Goal: Task Accomplishment & Management: Complete application form

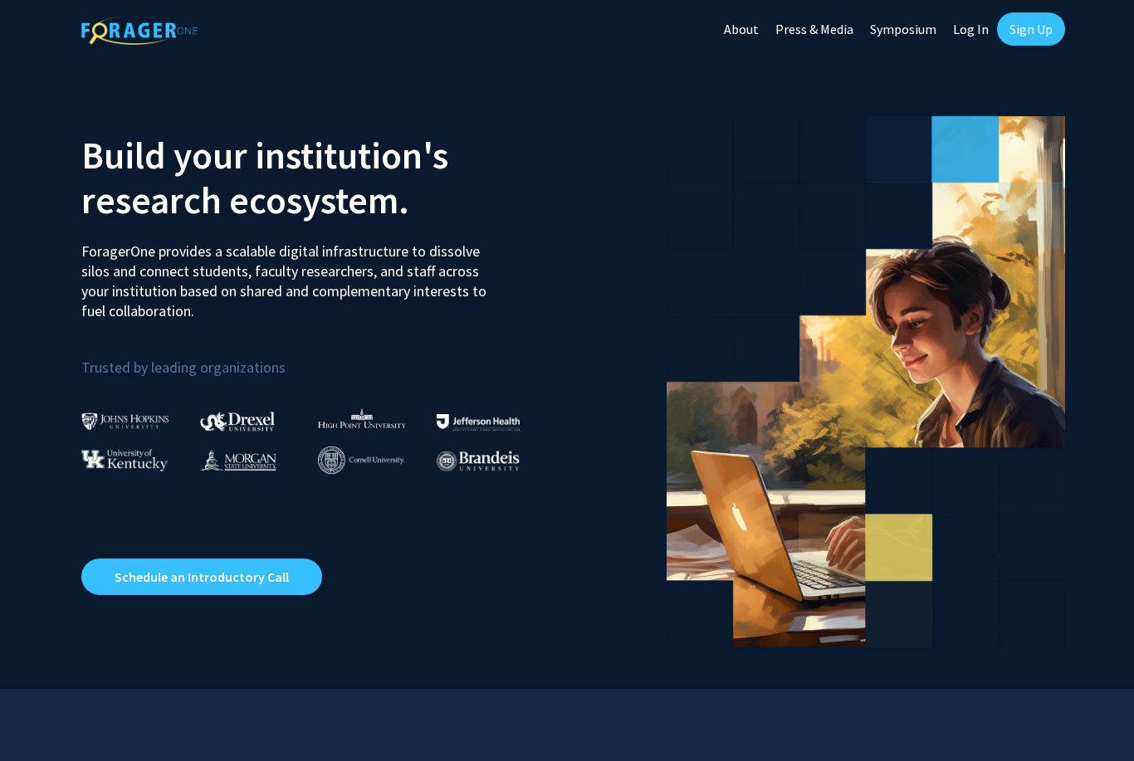
click at [972, 34] on link "Log In" at bounding box center [971, 29] width 52 height 58
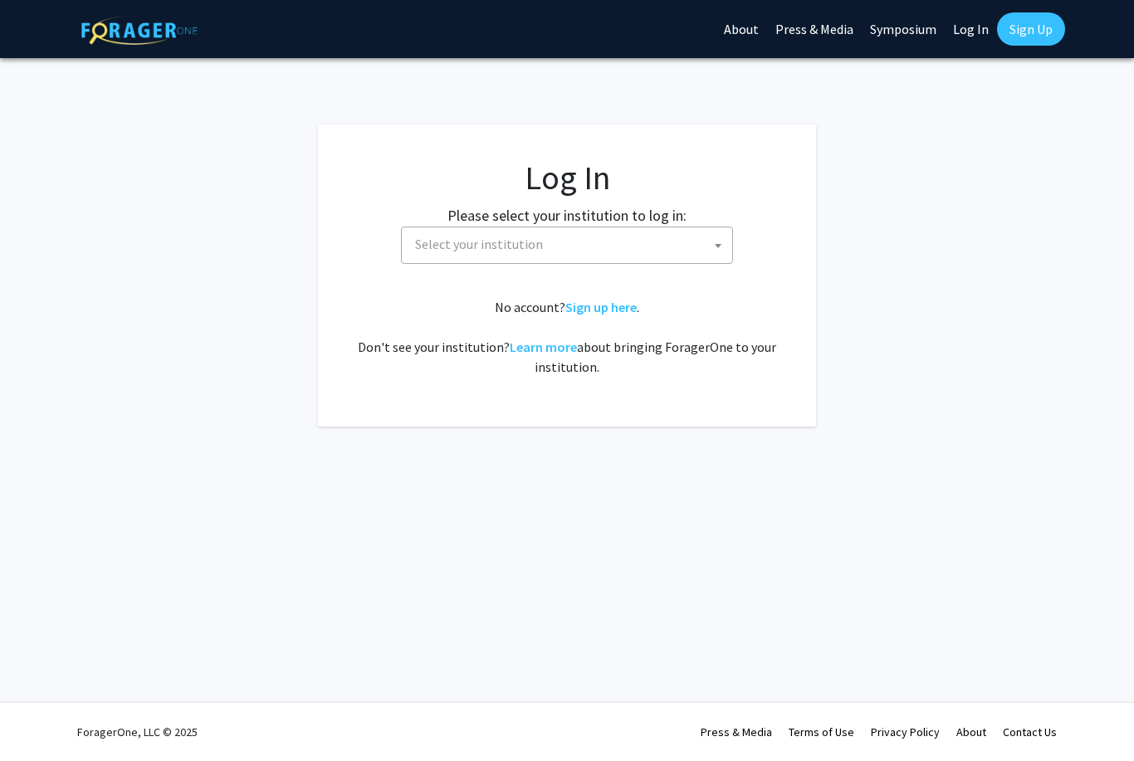
click at [677, 252] on span "Select your institution" at bounding box center [570, 244] width 324 height 34
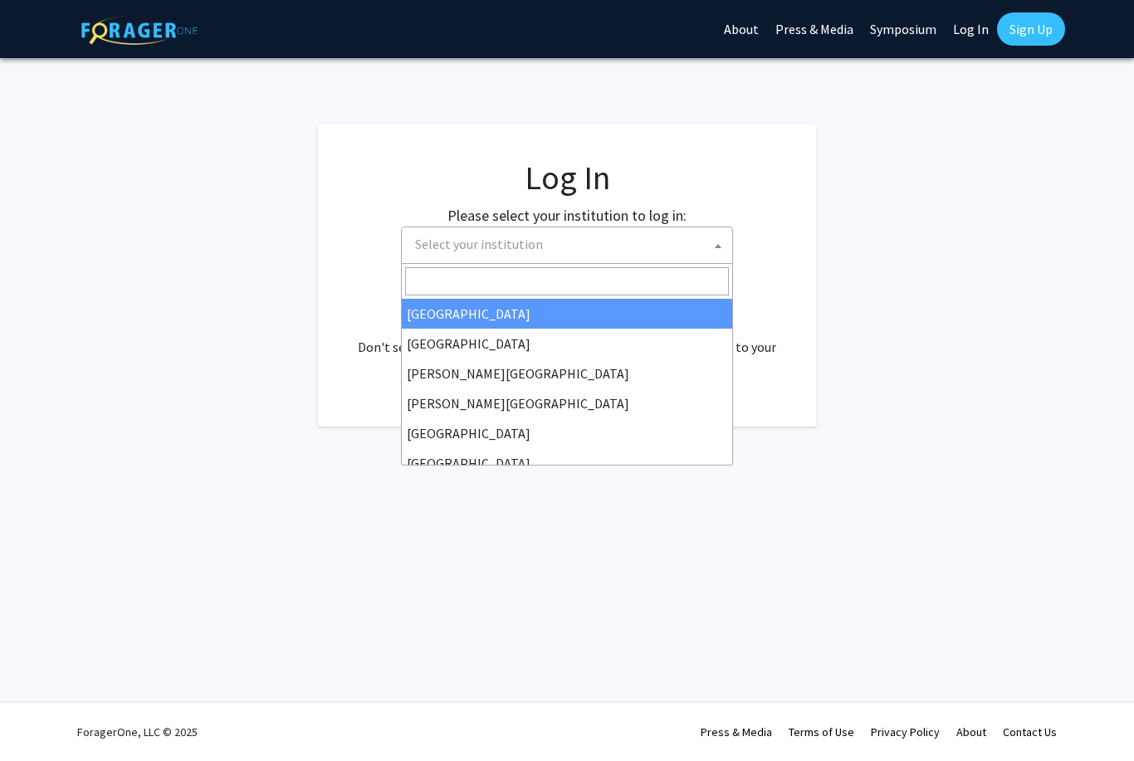
select select "10"
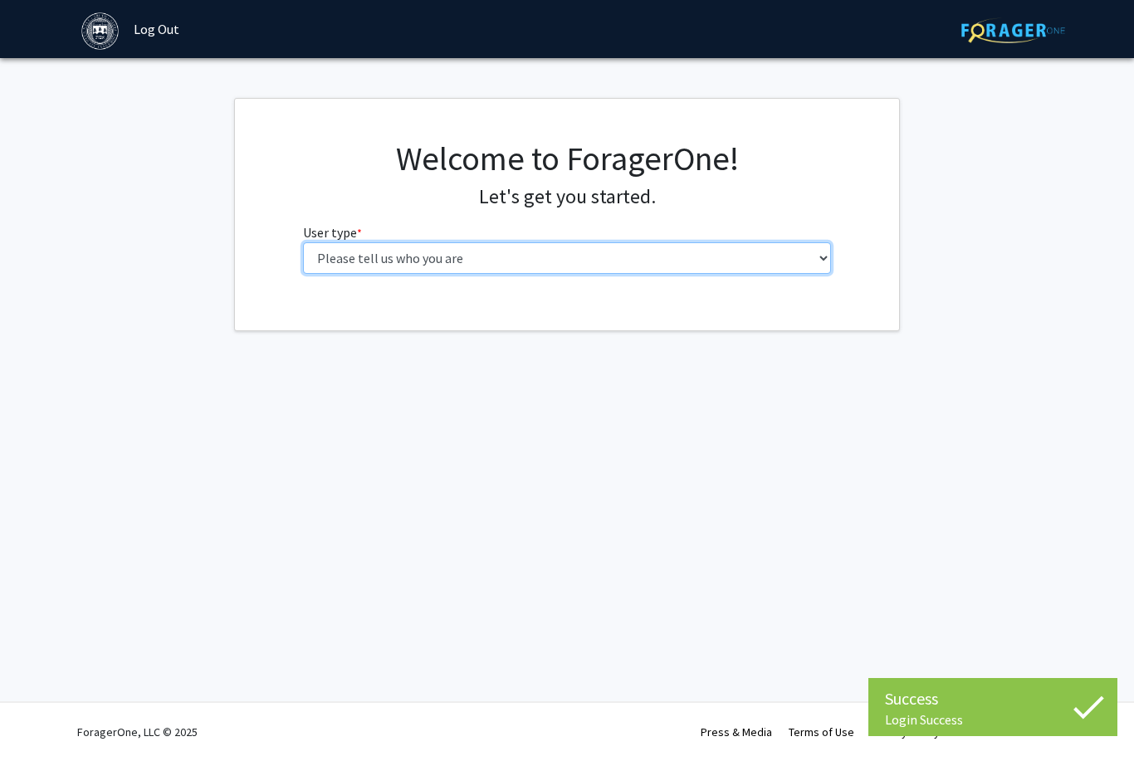
click at [759, 253] on select "Please tell us who you are Undergraduate Student Master's Student Doctoral Cand…" at bounding box center [567, 258] width 529 height 32
select select "1: undergrad"
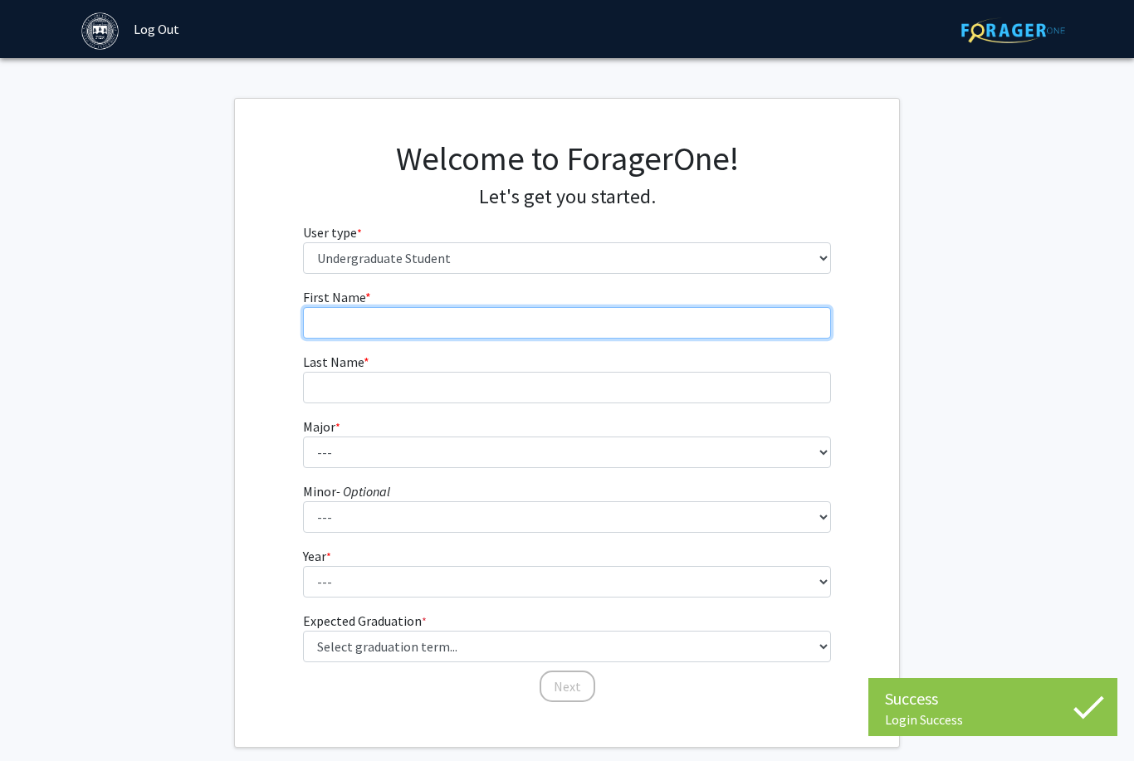
click at [728, 335] on input "First Name * required" at bounding box center [567, 323] width 529 height 32
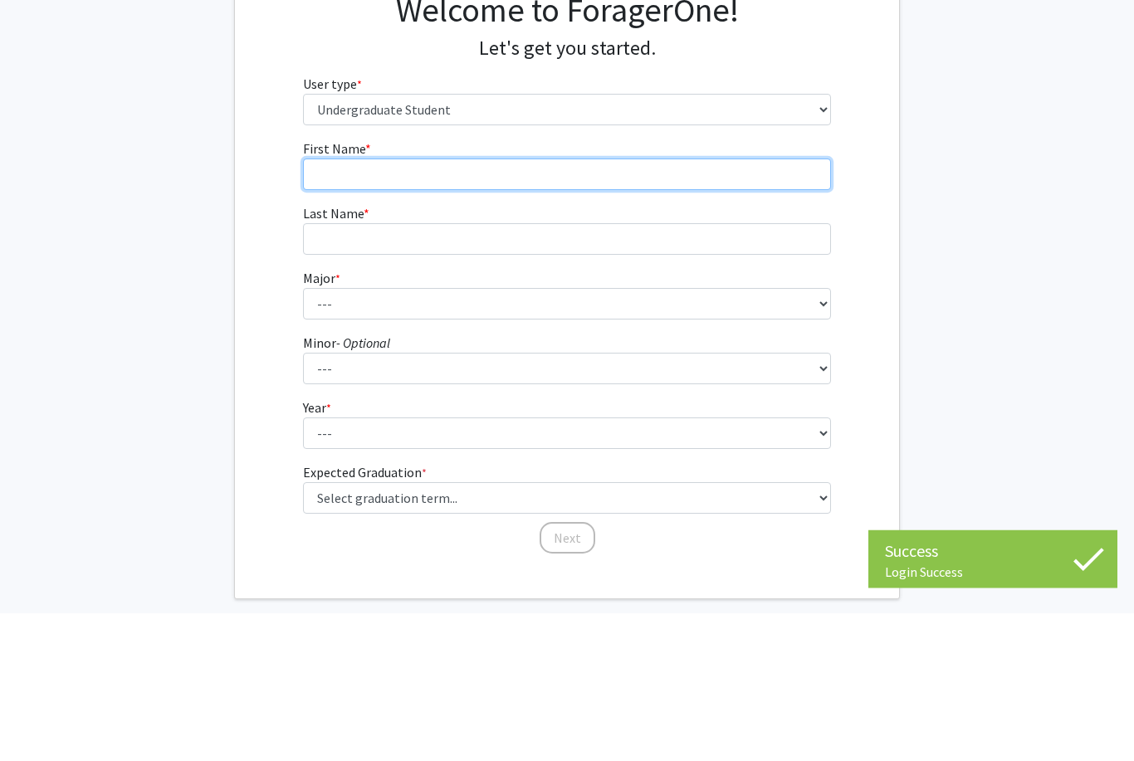
type input "James"
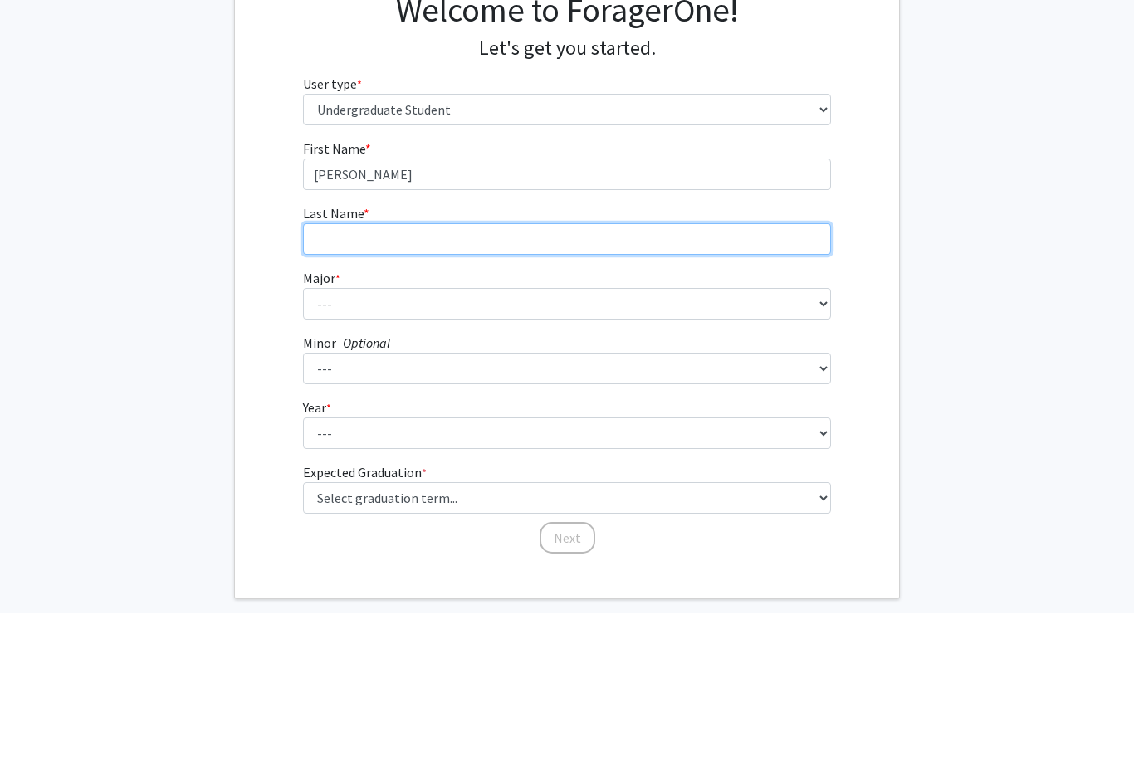
type input "Schwartz"
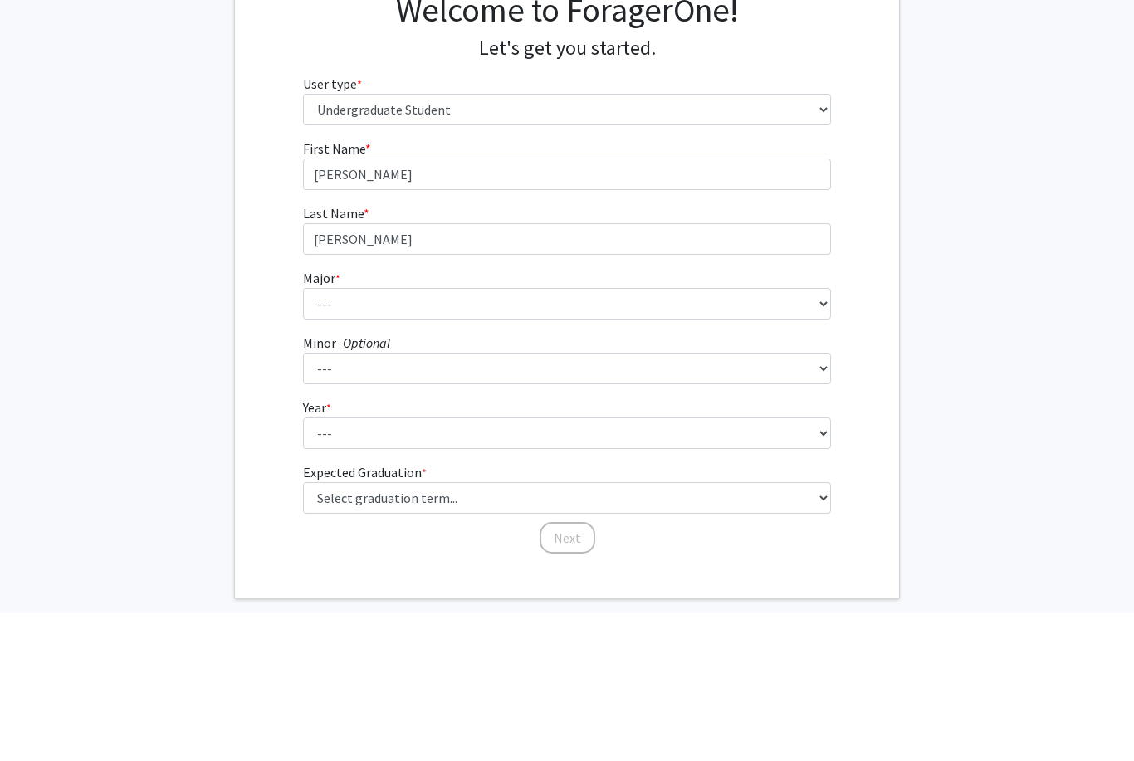
scroll to position [82, 0]
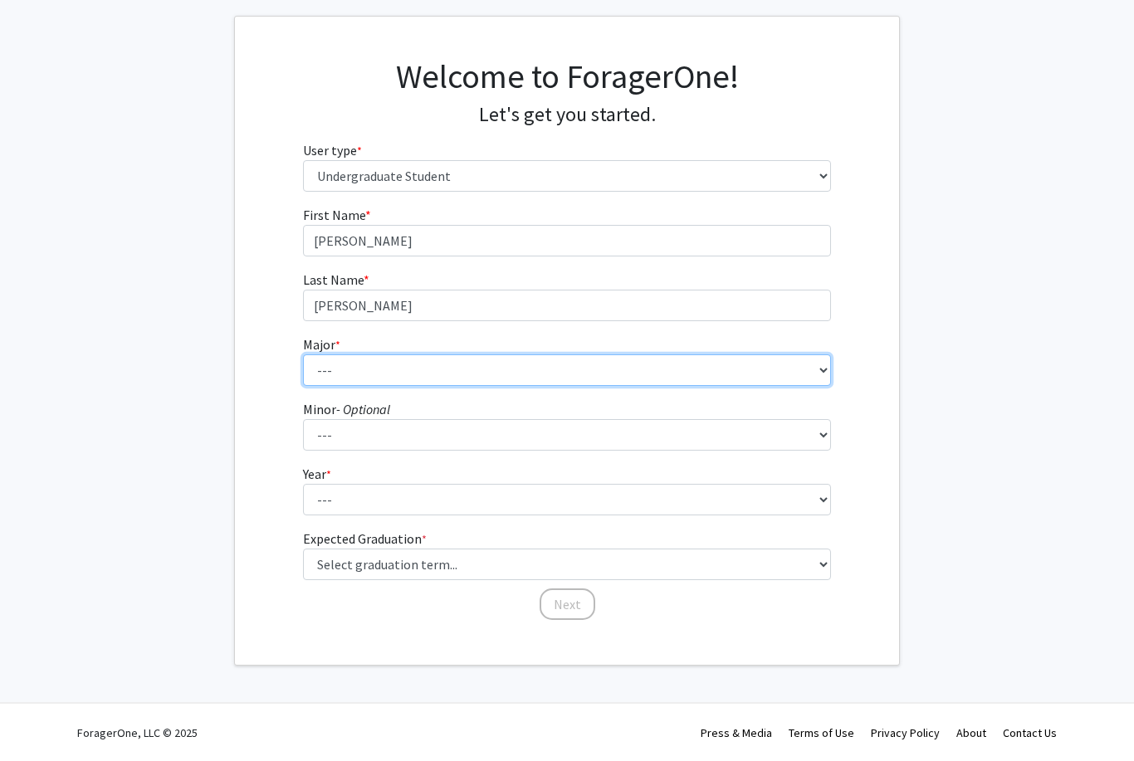
click at [653, 355] on select "--- African and African American Studies American Studies Anthropology Applied …" at bounding box center [567, 371] width 529 height 32
select select "8: 574"
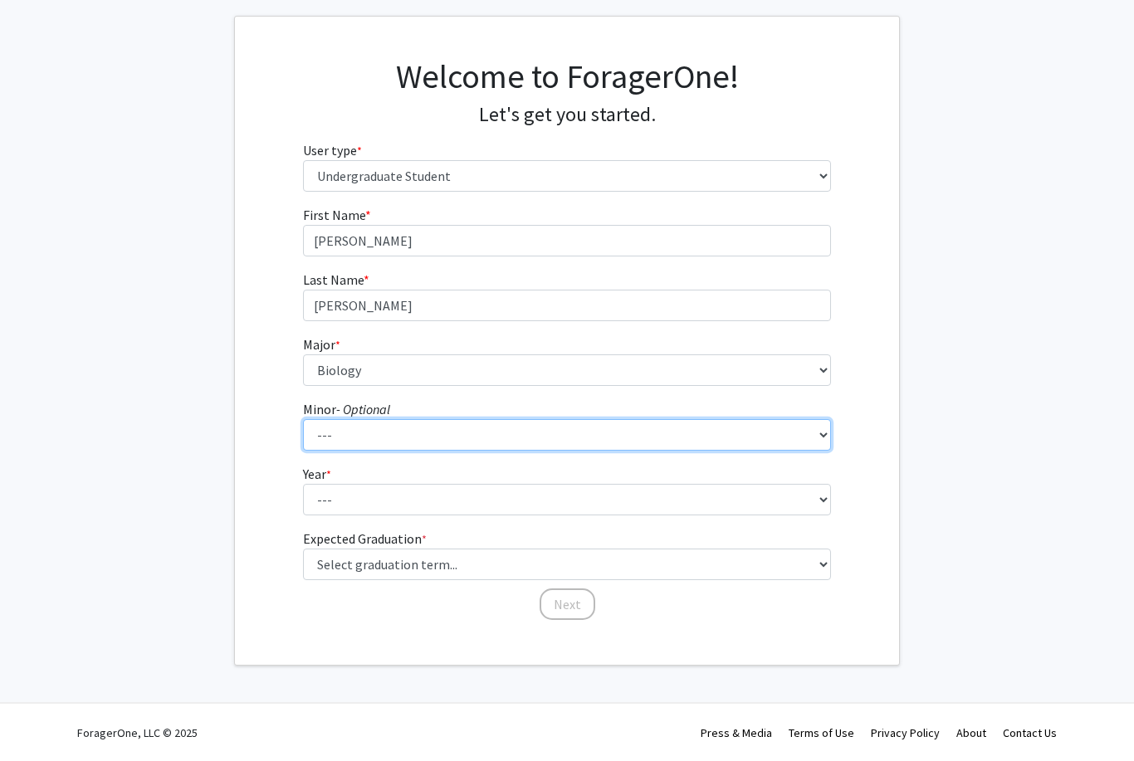
click at [587, 435] on select "--- African and African American Studies Anthropology Arabic Language, Literatu…" at bounding box center [567, 435] width 529 height 32
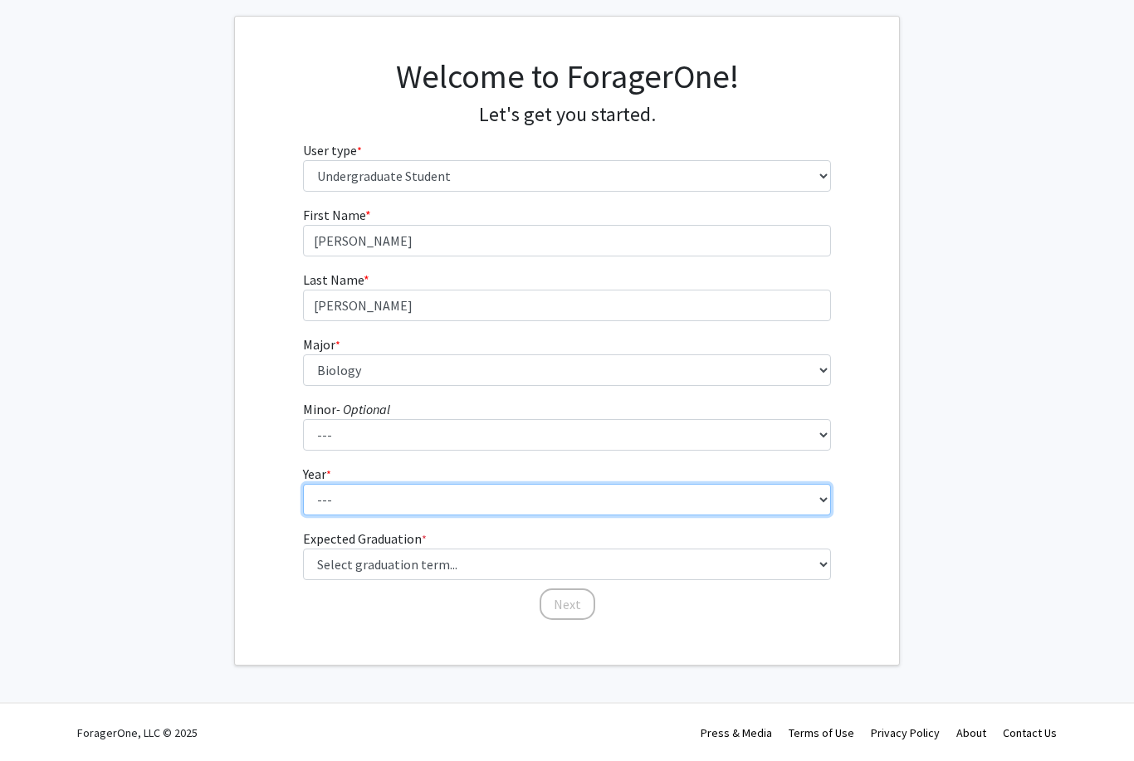
click at [790, 512] on select "--- First-year Sophomore Junior Senior Postbaccalaureate Certificate" at bounding box center [567, 500] width 529 height 32
click at [795, 484] on select "--- First-year Sophomore Junior Senior Postbaccalaureate Certificate" at bounding box center [567, 500] width 529 height 32
select select "1: first-year"
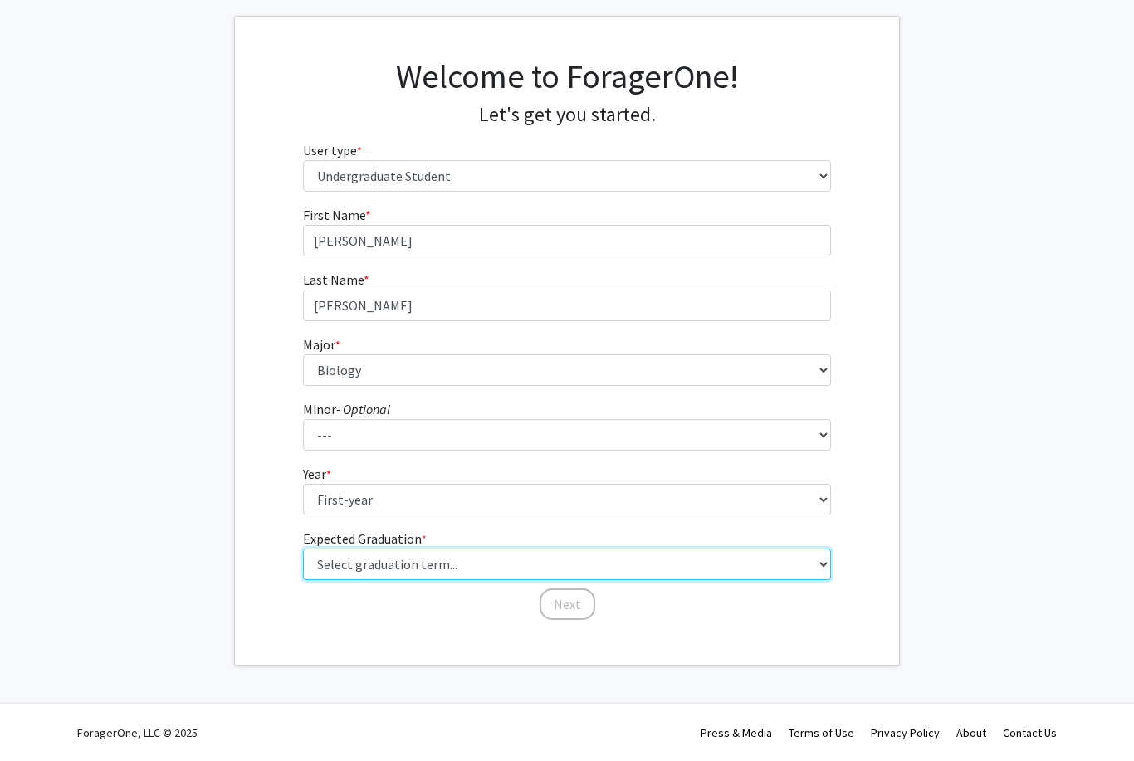
click at [661, 555] on select "Select graduation term... Spring 2025 Summer 2025 Fall 2025 Winter 2025 Spring …" at bounding box center [567, 565] width 529 height 32
click at [579, 551] on select "Select graduation term... Spring 2025 Summer 2025 Fall 2025 Winter 2025 Spring …" at bounding box center [567, 565] width 529 height 32
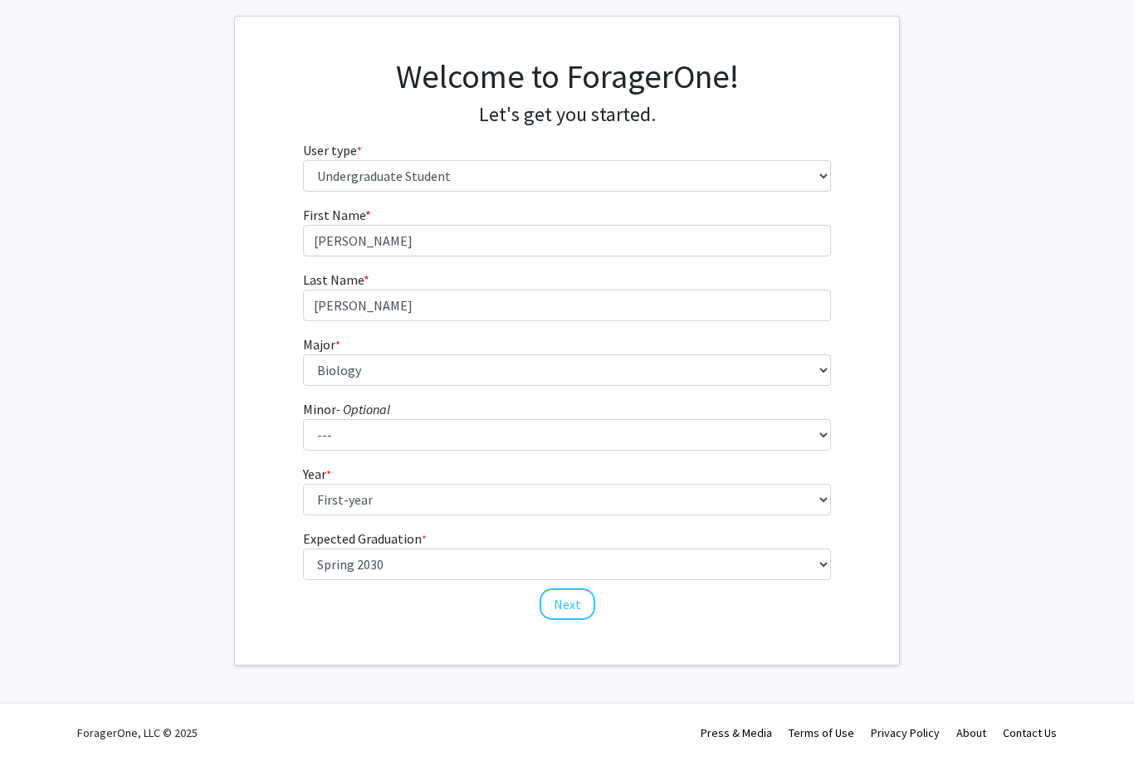
click at [611, 533] on fg-graduation-dropdown "Expected Graduation * required Select graduation term... Spring 2025 Summer 202…" at bounding box center [567, 554] width 529 height 51
click at [611, 540] on fg-graduation-dropdown "Expected Graduation * required Select graduation term... Spring 2025 Summer 202…" at bounding box center [567, 554] width 529 height 51
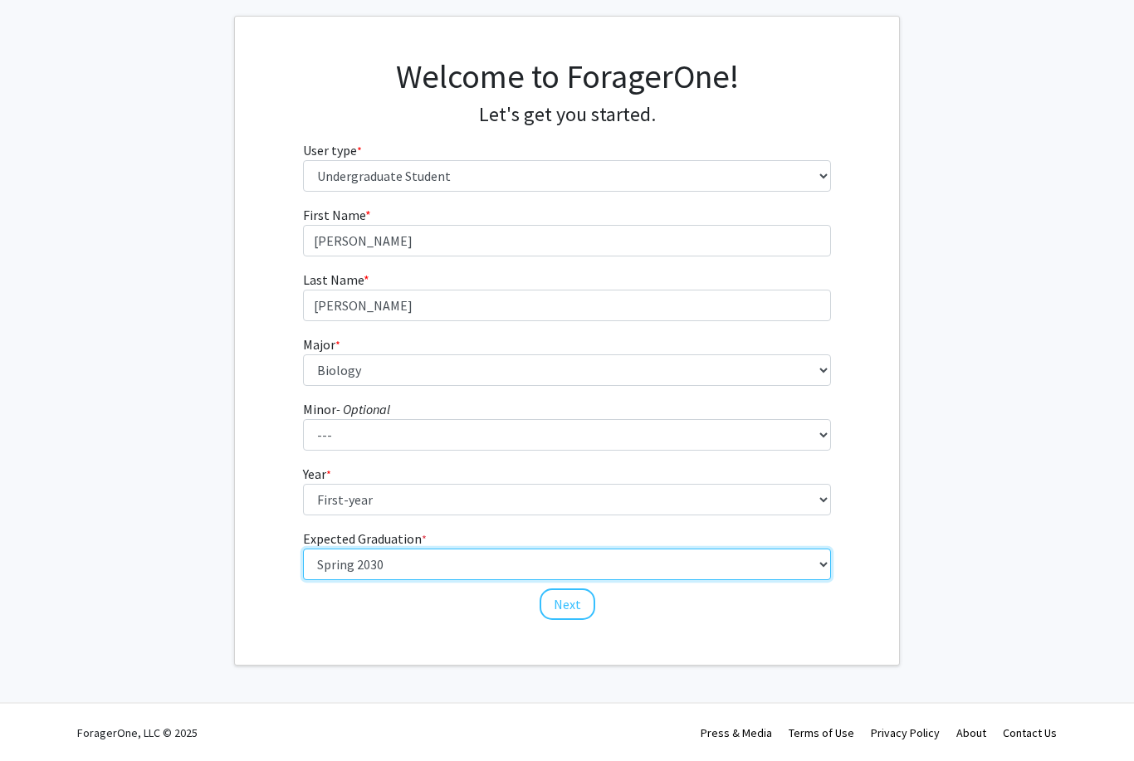
click at [608, 561] on select "Select graduation term... Spring 2025 Summer 2025 Fall 2025 Winter 2025 Spring …" at bounding box center [567, 565] width 529 height 32
select select "17: spring_2029"
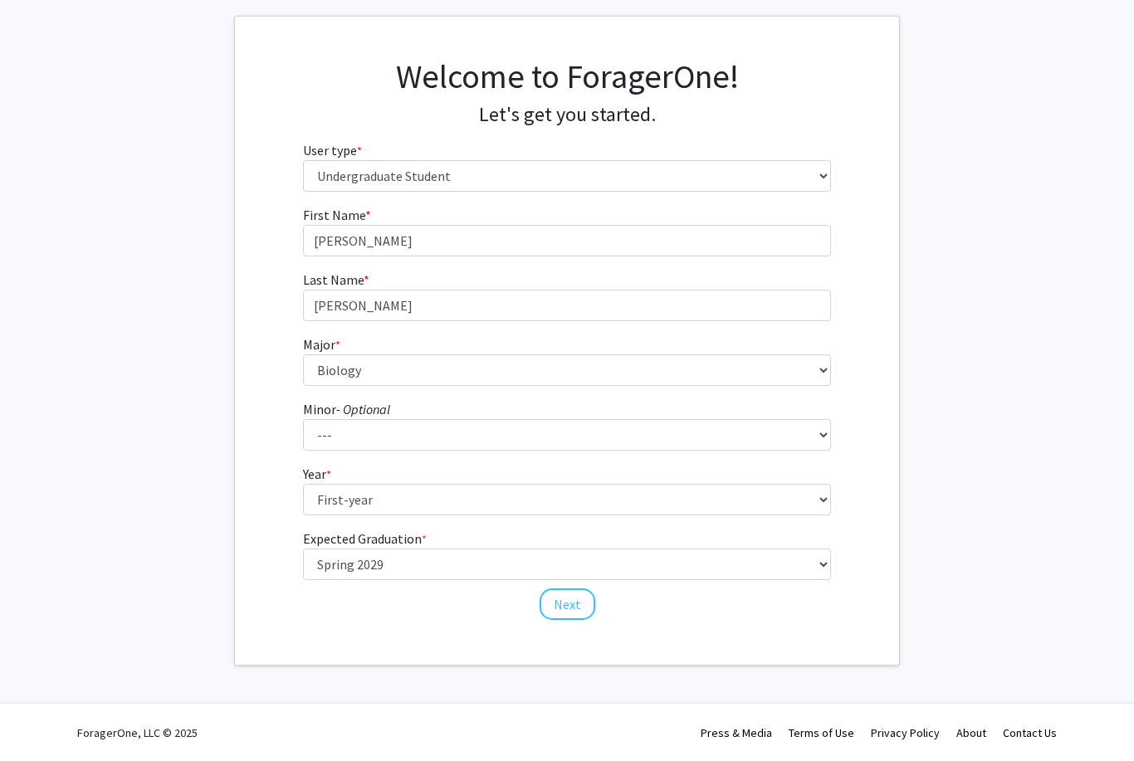
click at [570, 617] on button "Next" at bounding box center [568, 605] width 56 height 32
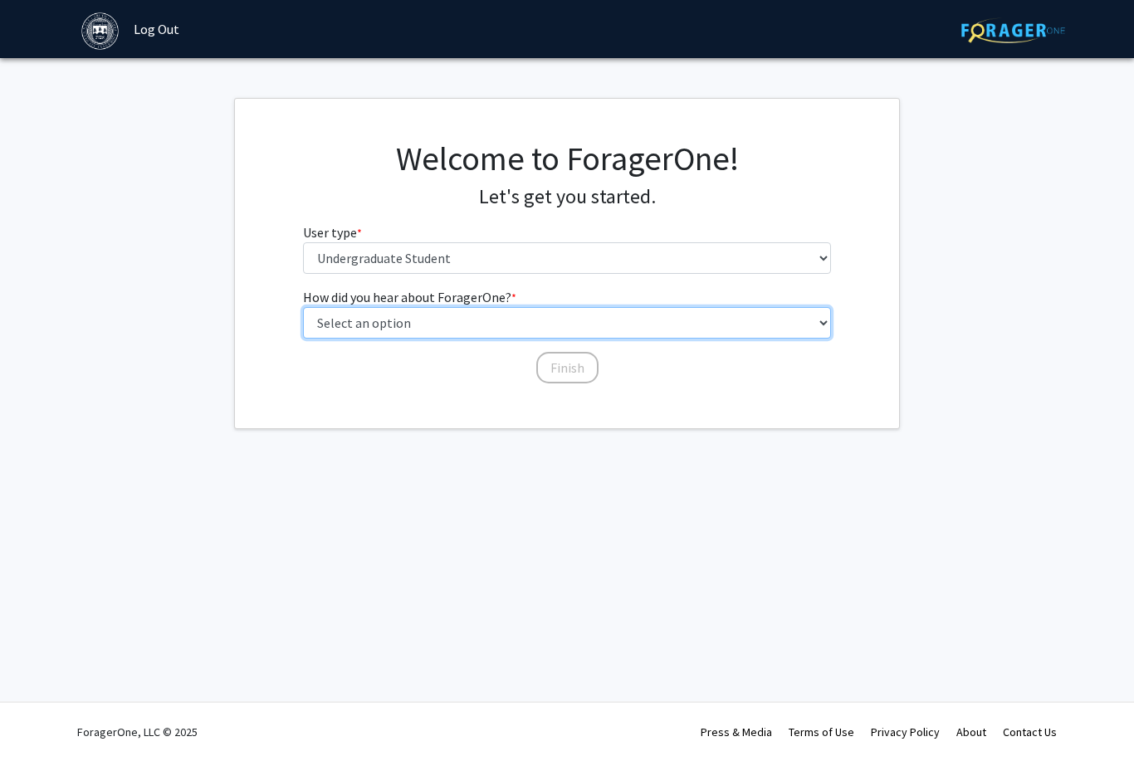
click at [643, 316] on select "Select an option Peer/student recommendation Faculty/staff recommendation Unive…" at bounding box center [567, 323] width 529 height 32
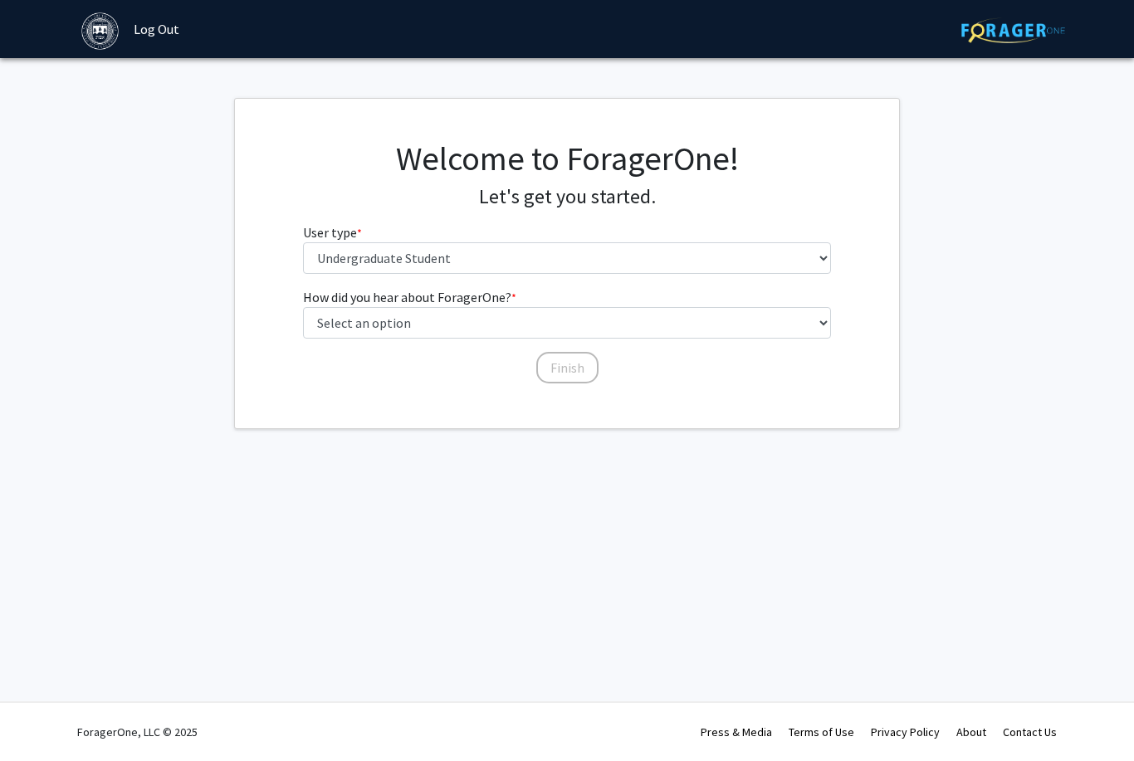
click at [647, 303] on fg-select "How did you hear about ForagerOne? * required Select an option Peer/student rec…" at bounding box center [567, 312] width 529 height 51
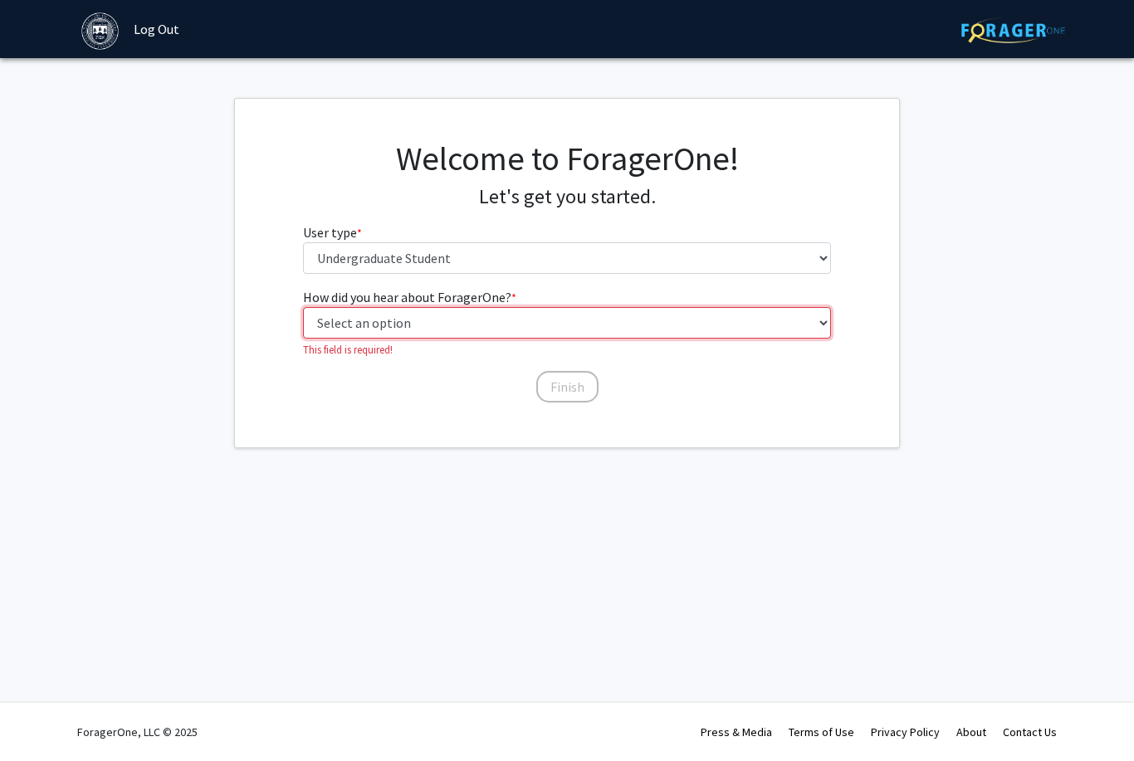
click at [655, 322] on select "Select an option Peer/student recommendation Faculty/staff recommendation Unive…" at bounding box center [567, 323] width 529 height 32
select select "2: faculty_recommendation"
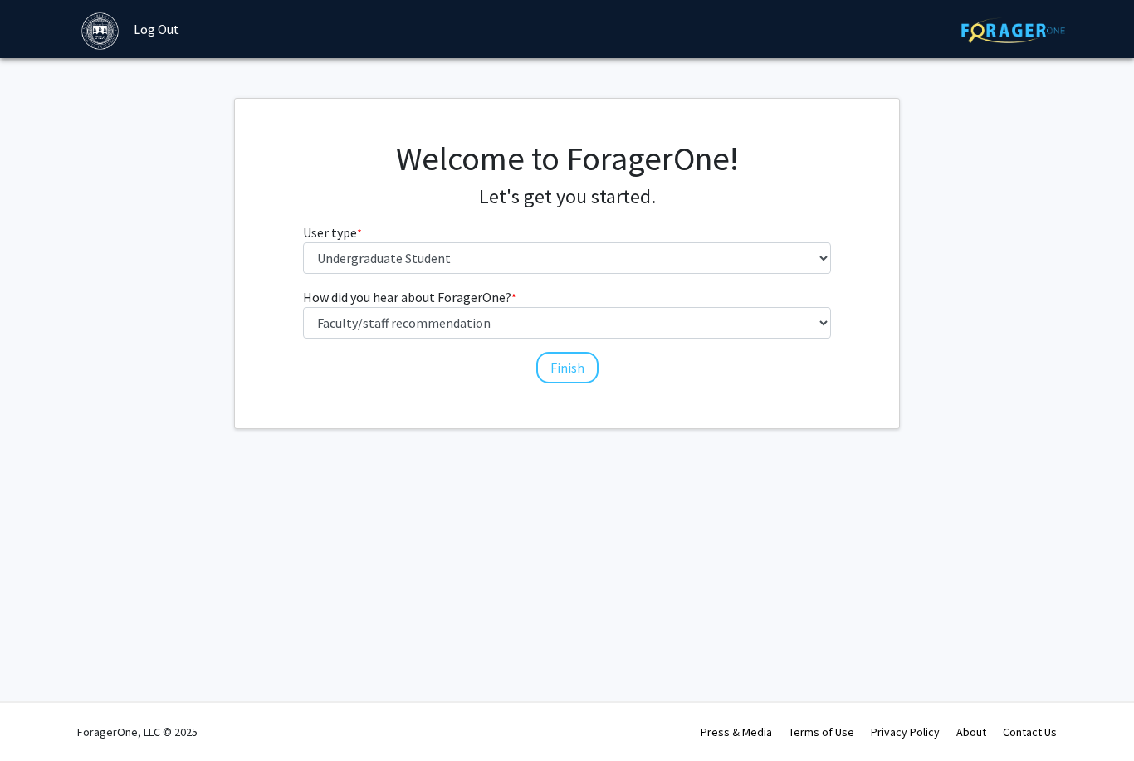
click at [585, 369] on button "Finish" at bounding box center [567, 368] width 62 height 32
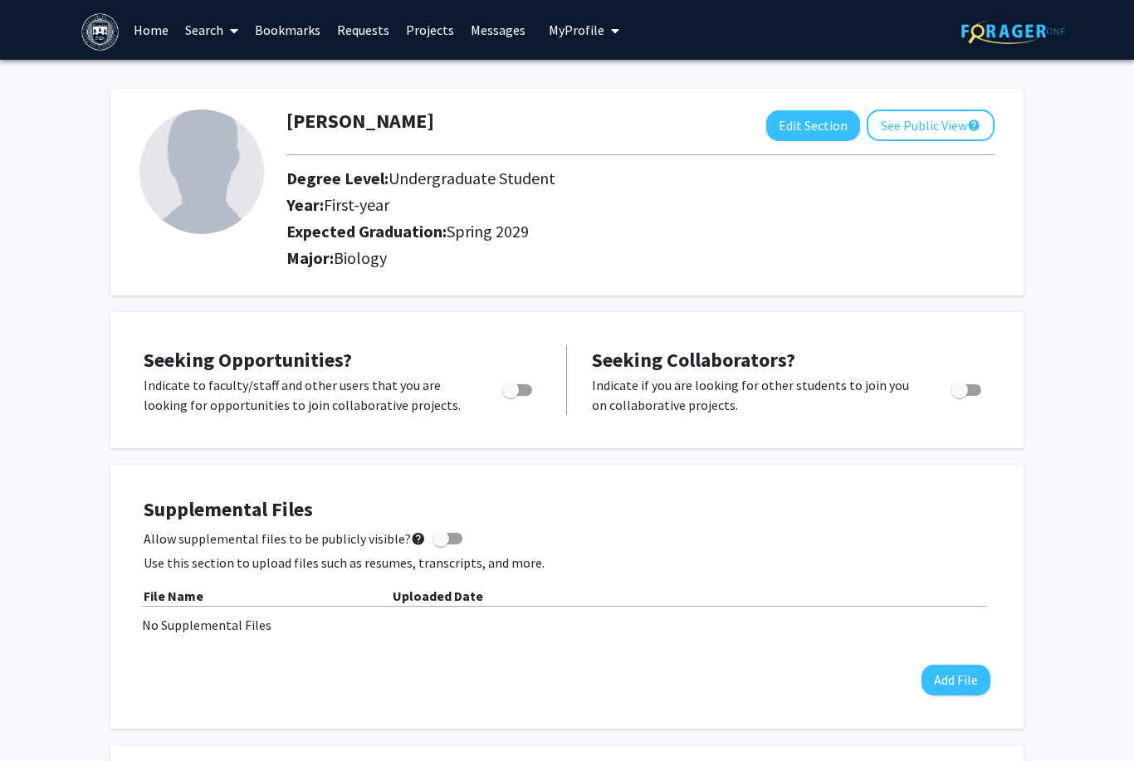
click at [296, 37] on link "Bookmarks" at bounding box center [288, 30] width 82 height 58
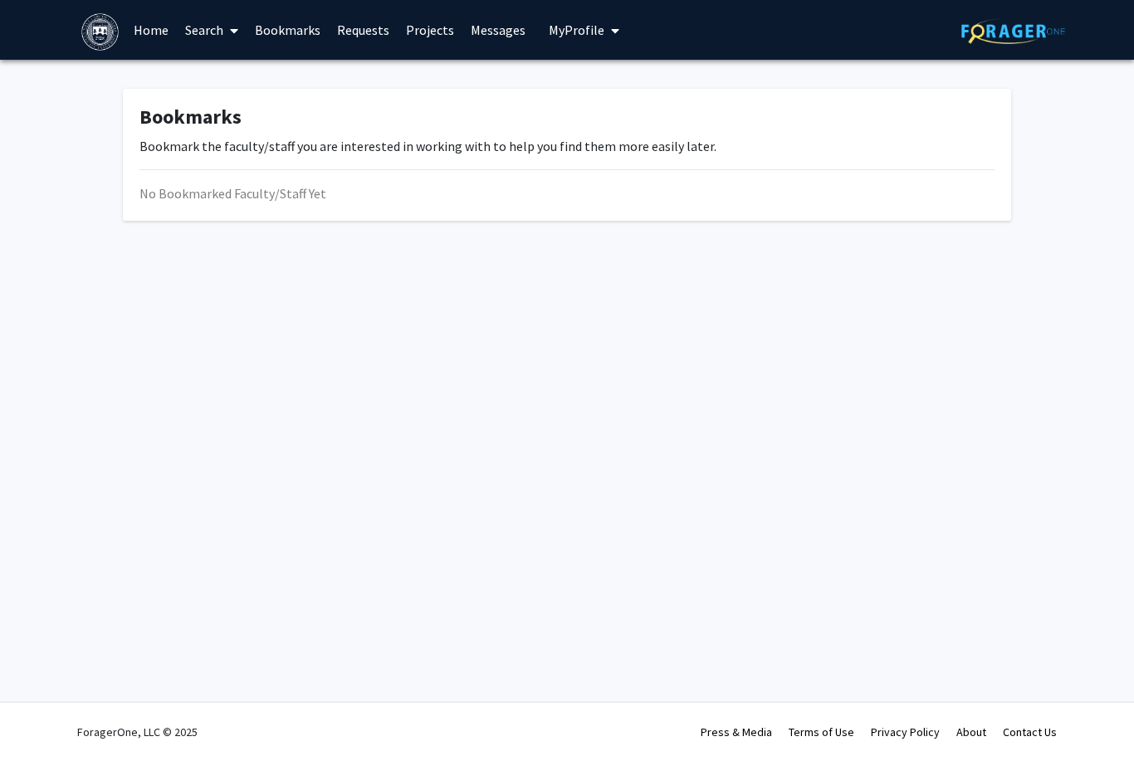
click at [372, 34] on link "Requests" at bounding box center [363, 30] width 69 height 58
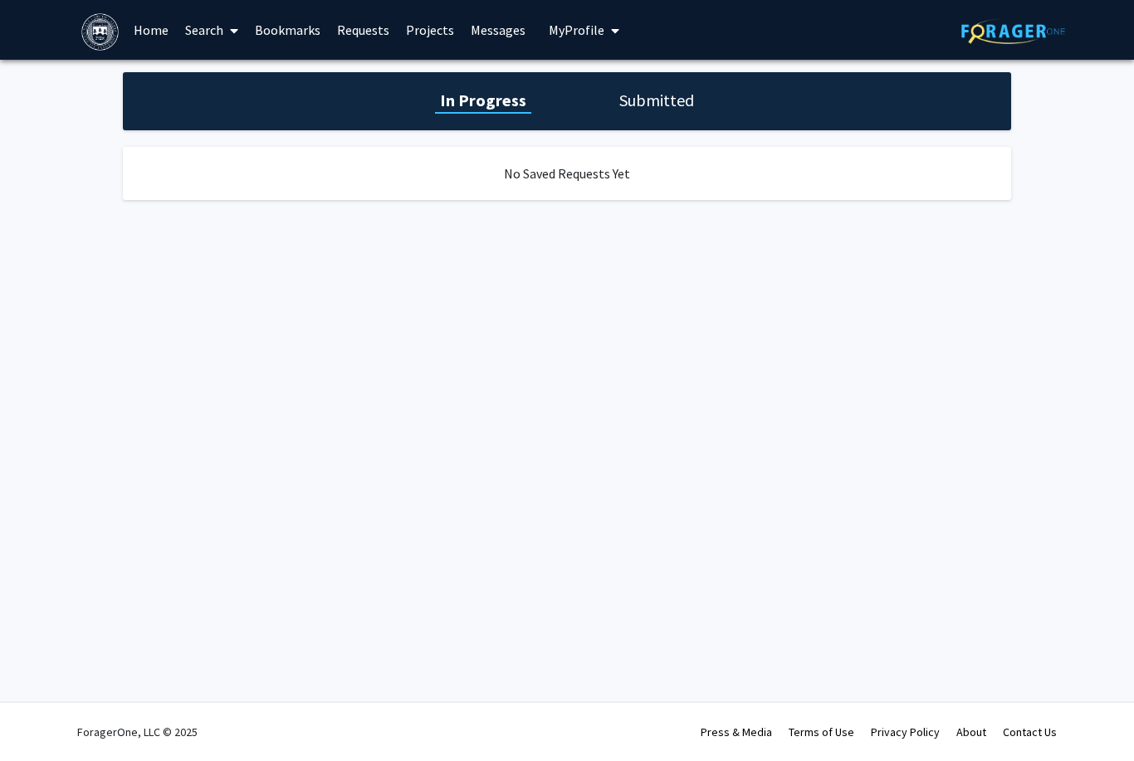
click at [424, 37] on link "Projects" at bounding box center [430, 30] width 65 height 58
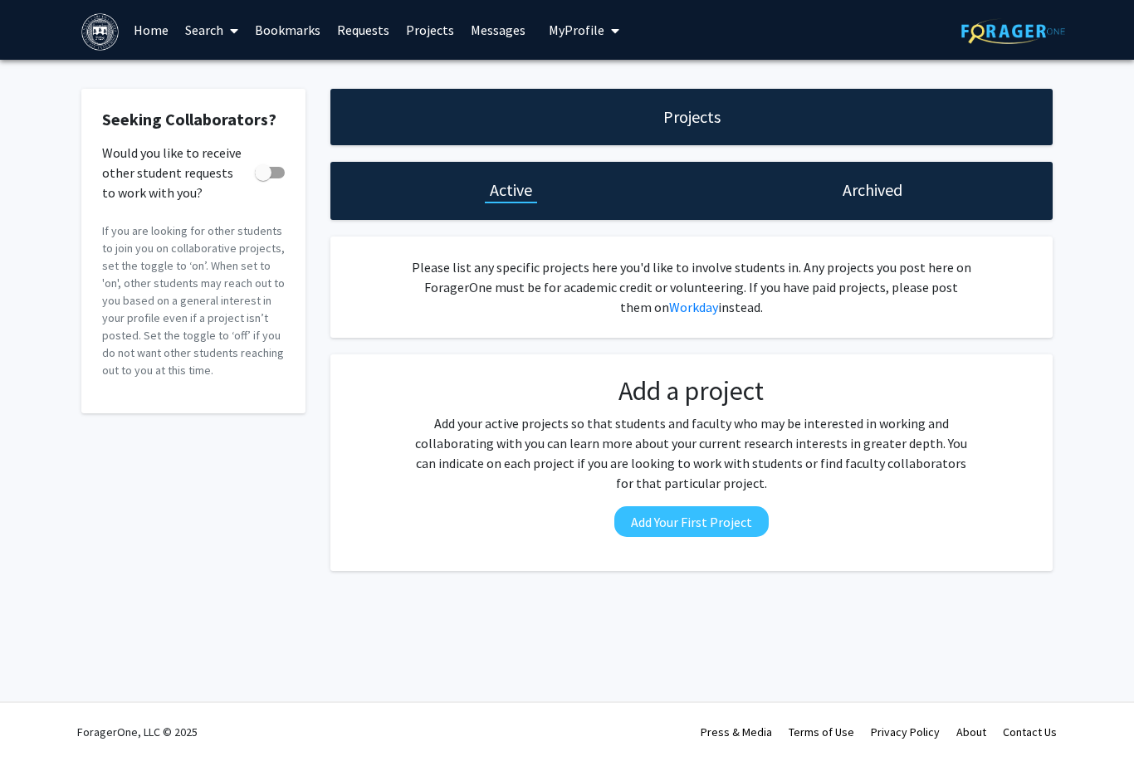
click at [492, 25] on link "Messages" at bounding box center [497, 30] width 71 height 58
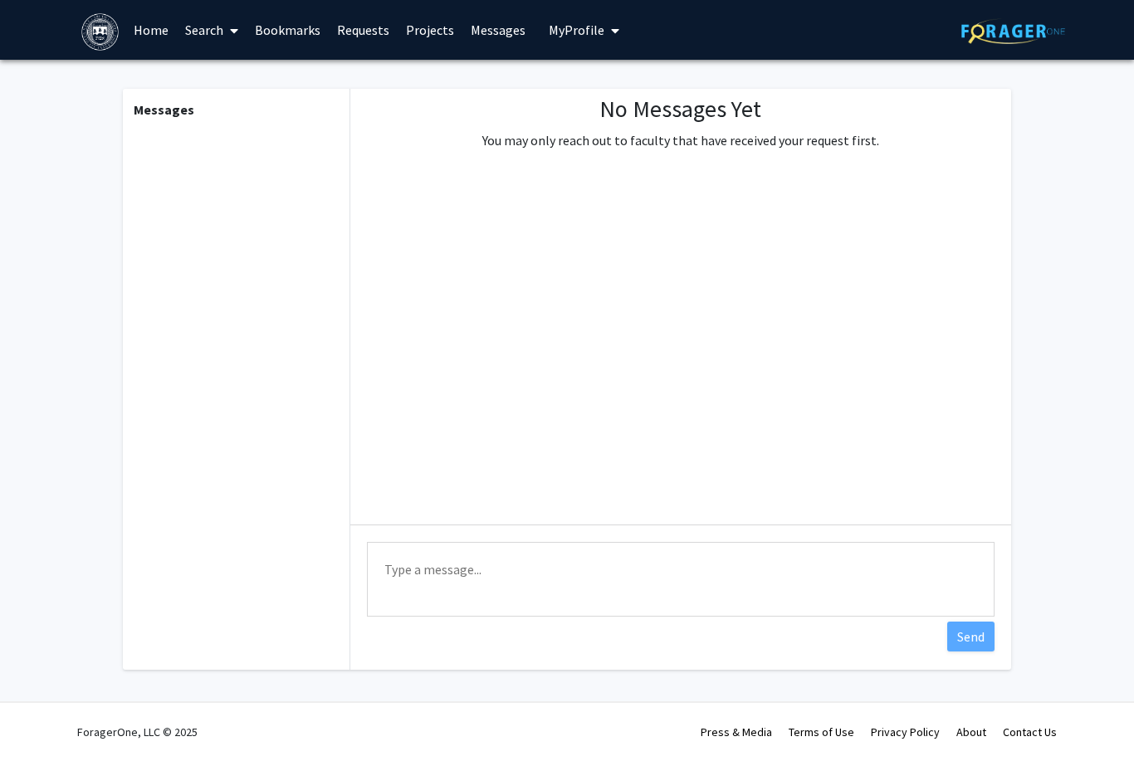
click at [213, 39] on link "Search" at bounding box center [212, 30] width 70 height 58
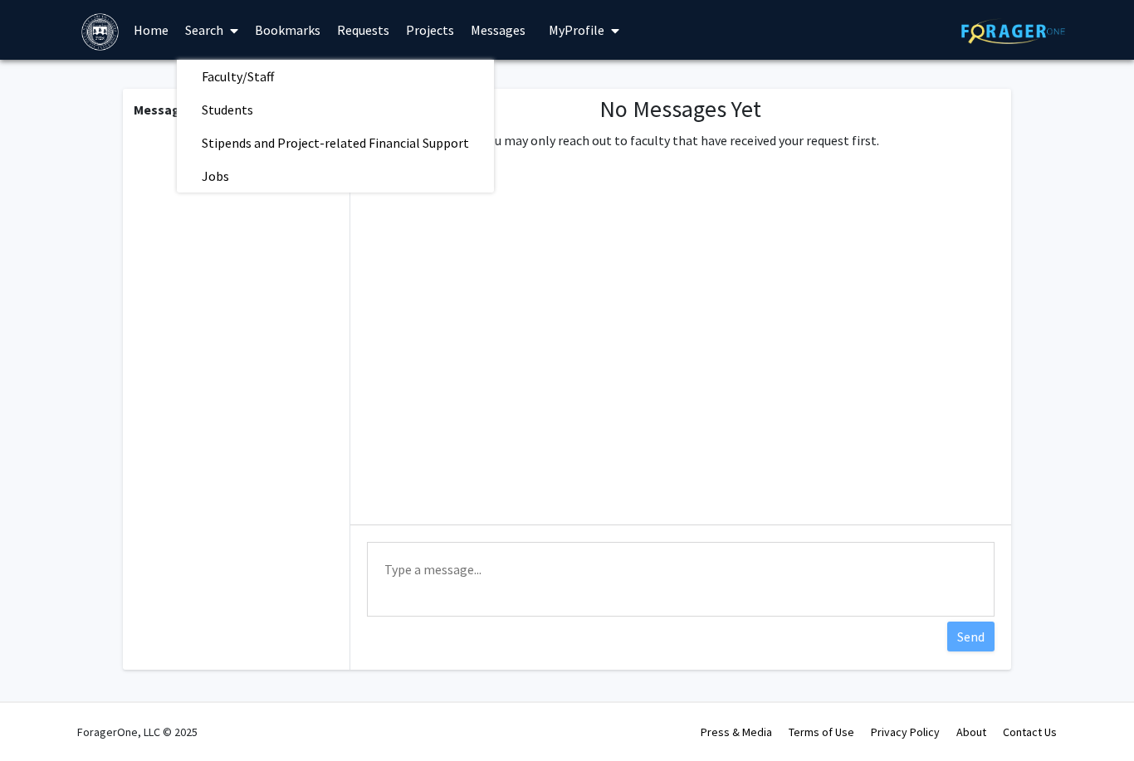
click at [416, 85] on link "Faculty/Staff" at bounding box center [335, 76] width 317 height 25
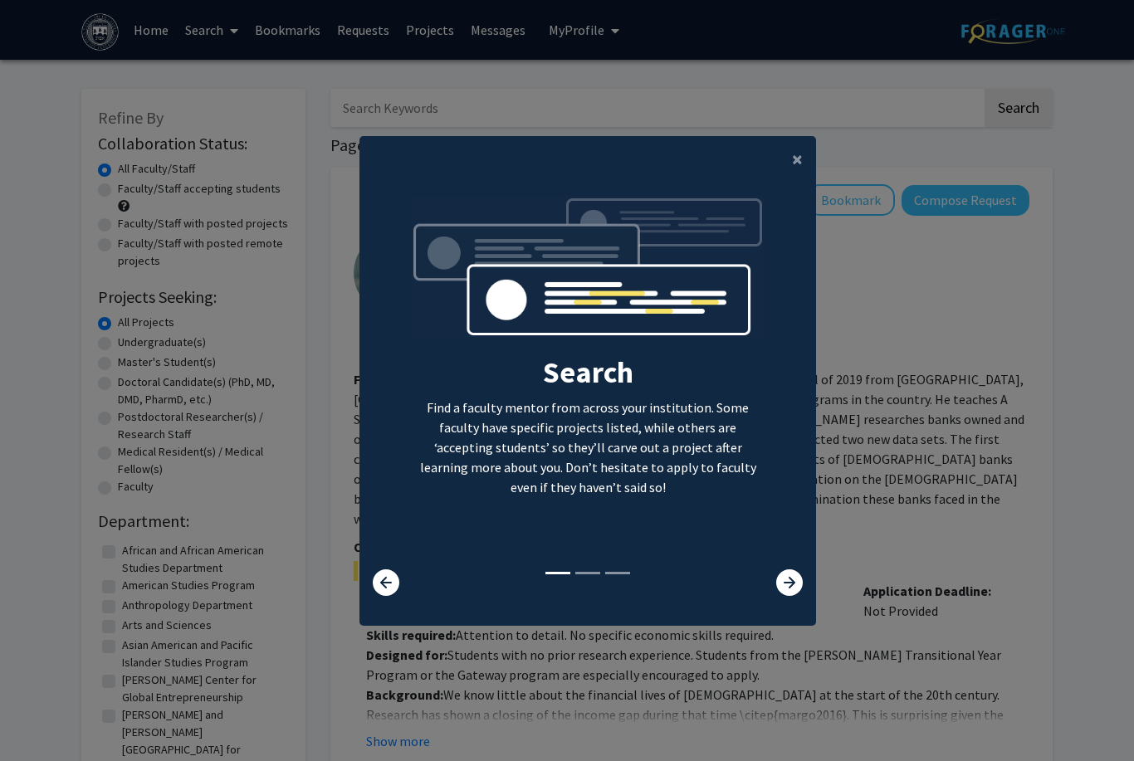
click at [792, 172] on span "×" at bounding box center [797, 159] width 11 height 26
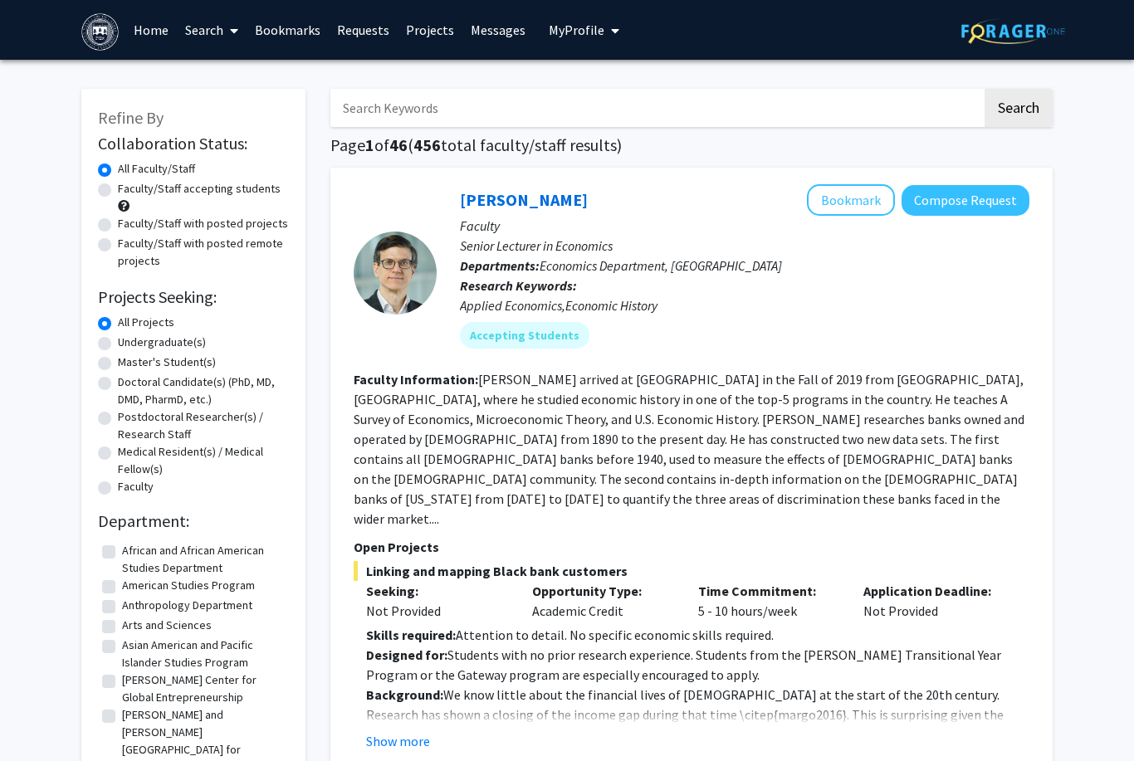
click at [118, 335] on label "Undergraduate(s)" at bounding box center [162, 342] width 88 height 17
click at [118, 335] on input "Undergraduate(s)" at bounding box center [123, 339] width 11 height 11
radio input "true"
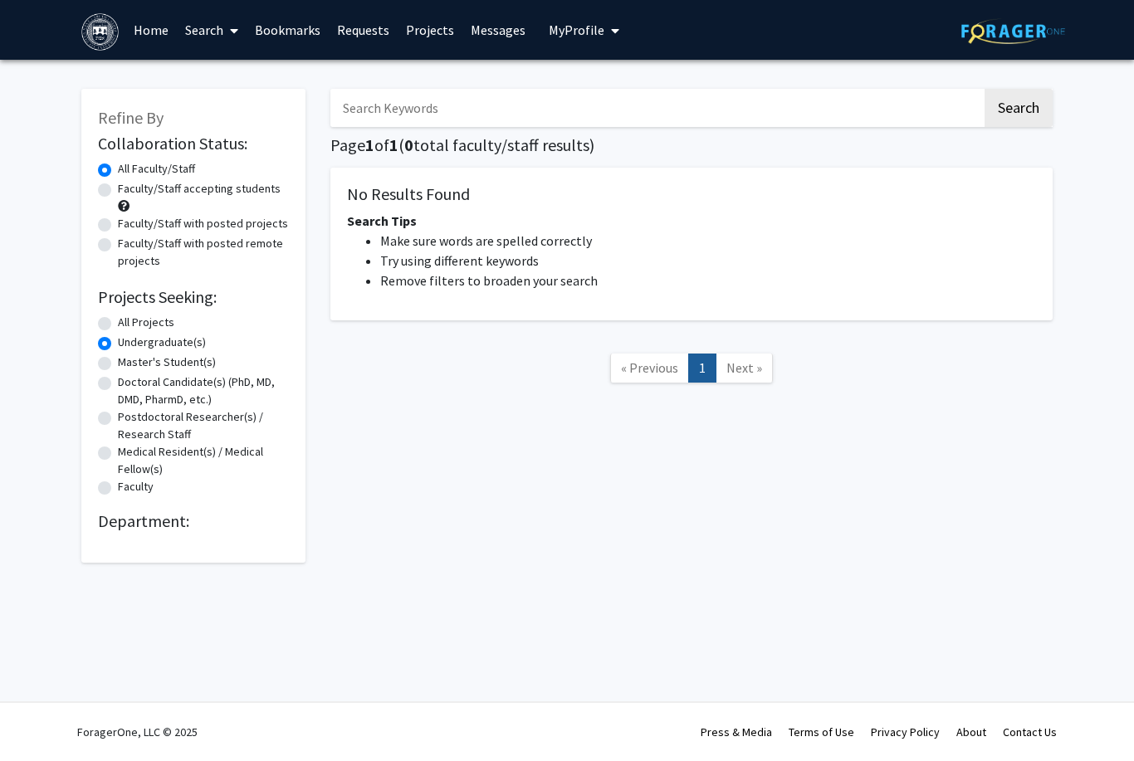
click at [118, 173] on label "All Faculty/Staff" at bounding box center [156, 168] width 77 height 17
click at [118, 171] on input "All Faculty/Staff" at bounding box center [123, 165] width 11 height 11
click at [118, 188] on label "Faculty/Staff accepting students" at bounding box center [199, 188] width 163 height 17
click at [118, 188] on input "Faculty/Staff accepting students" at bounding box center [123, 185] width 11 height 11
radio input "true"
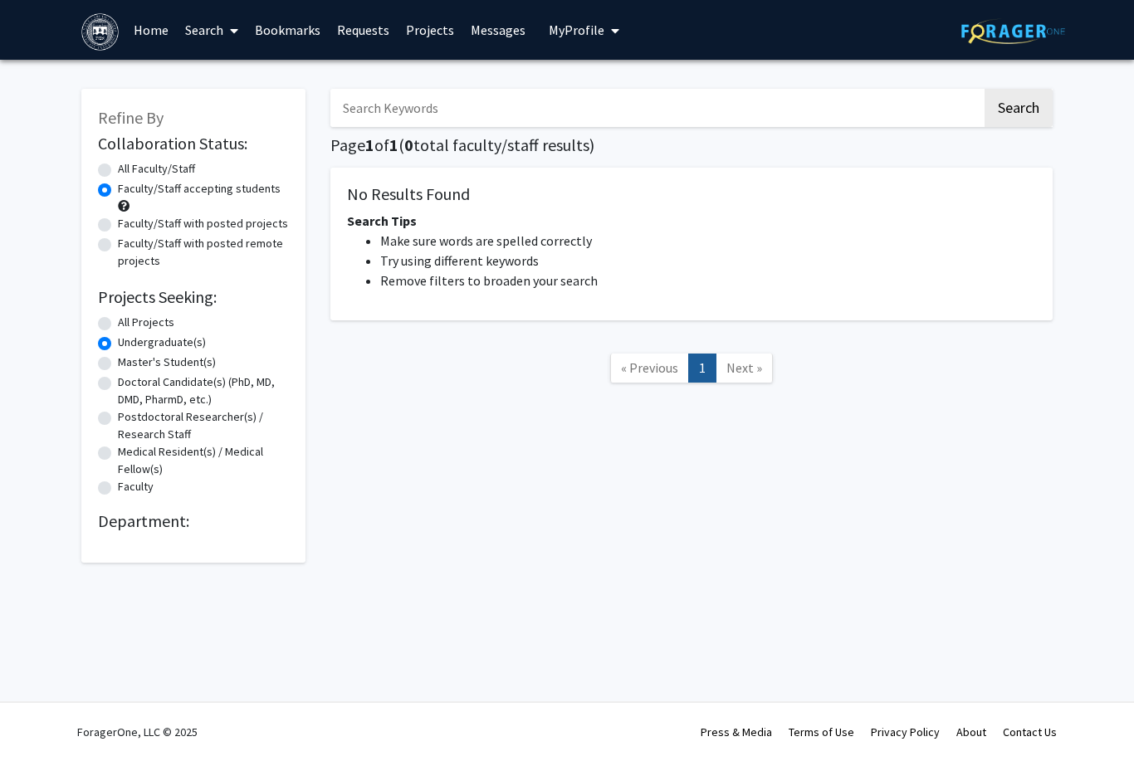
click at [118, 227] on label "Faculty/Staff with posted projects" at bounding box center [203, 223] width 170 height 17
click at [118, 226] on input "Faculty/Staff with posted projects" at bounding box center [123, 220] width 11 height 11
radio input "true"
click at [118, 244] on label "Faculty/Staff with posted remote projects" at bounding box center [203, 252] width 171 height 35
click at [118, 244] on input "Faculty/Staff with posted remote projects" at bounding box center [123, 240] width 11 height 11
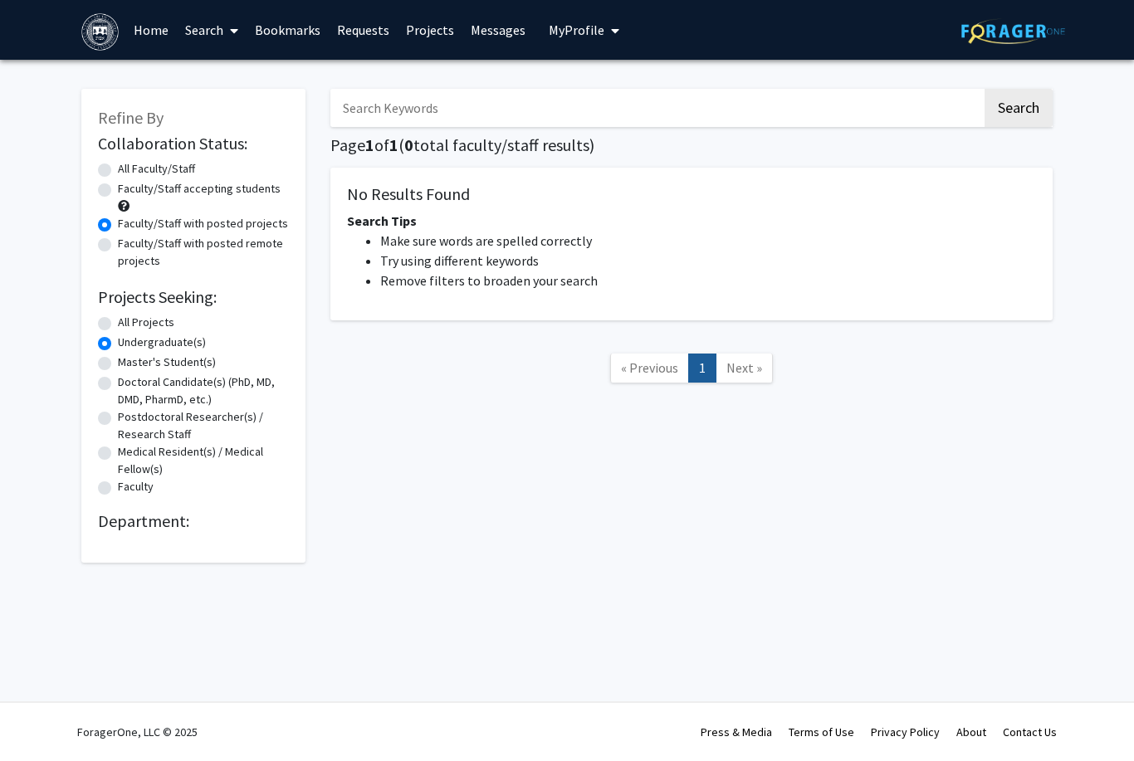
radio input "true"
click at [118, 171] on label "All Faculty/Staff" at bounding box center [156, 168] width 77 height 17
click at [118, 171] on input "All Faculty/Staff" at bounding box center [123, 165] width 11 height 11
radio input "true"
click at [118, 344] on label "Undergraduate(s)" at bounding box center [162, 342] width 88 height 17
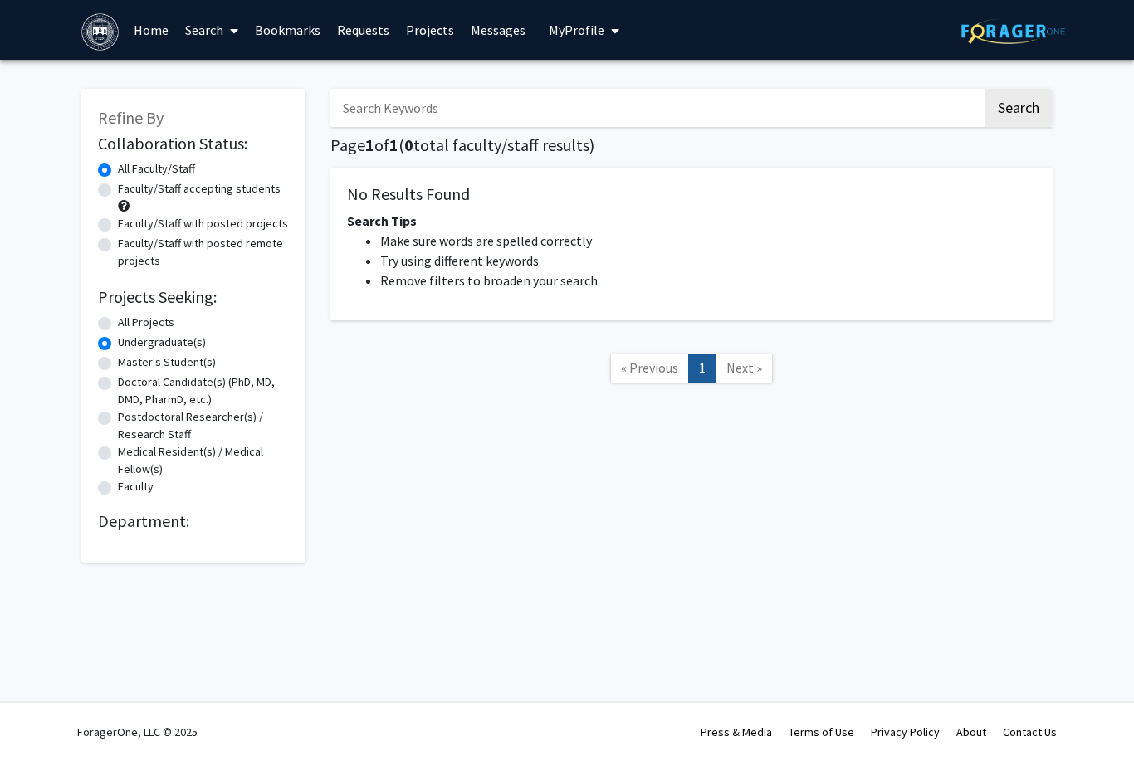
click at [118, 344] on input "Undergraduate(s)" at bounding box center [123, 339] width 11 height 11
click at [118, 345] on label "Undergraduate(s)" at bounding box center [162, 342] width 88 height 17
click at [118, 345] on input "Undergraduate(s)" at bounding box center [123, 339] width 11 height 11
click at [118, 324] on label "All Projects" at bounding box center [146, 322] width 56 height 17
click at [118, 324] on input "All Projects" at bounding box center [123, 319] width 11 height 11
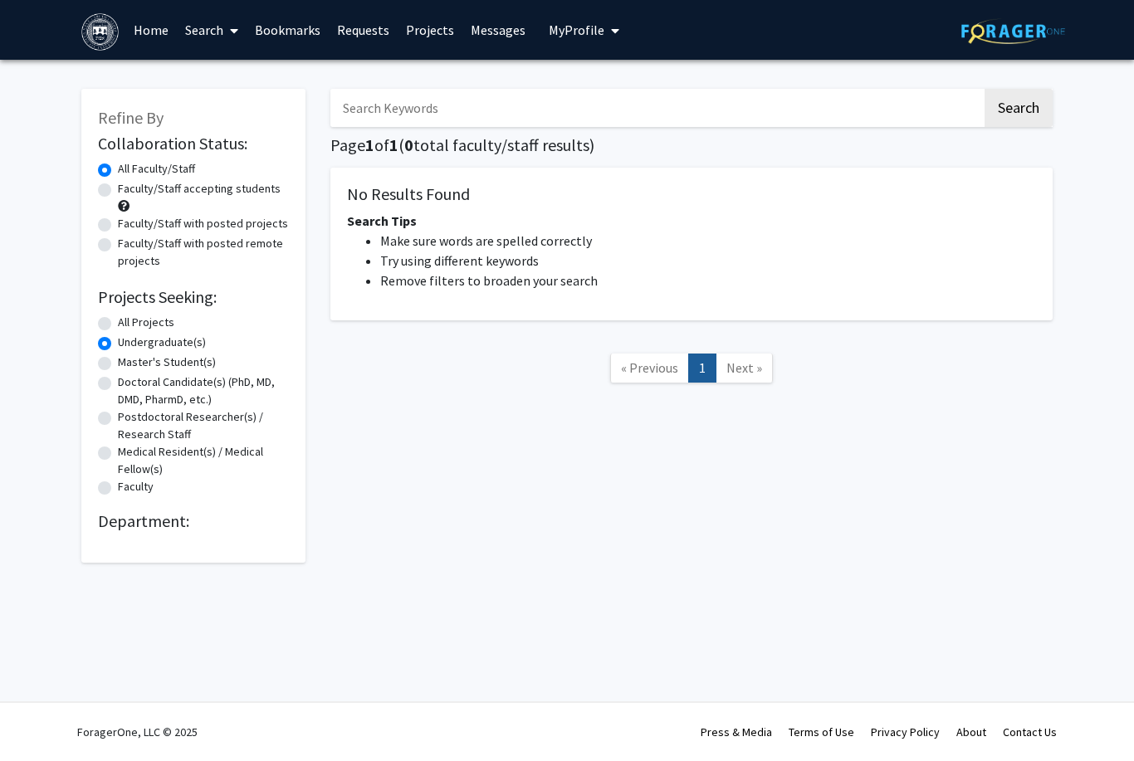
radio input "true"
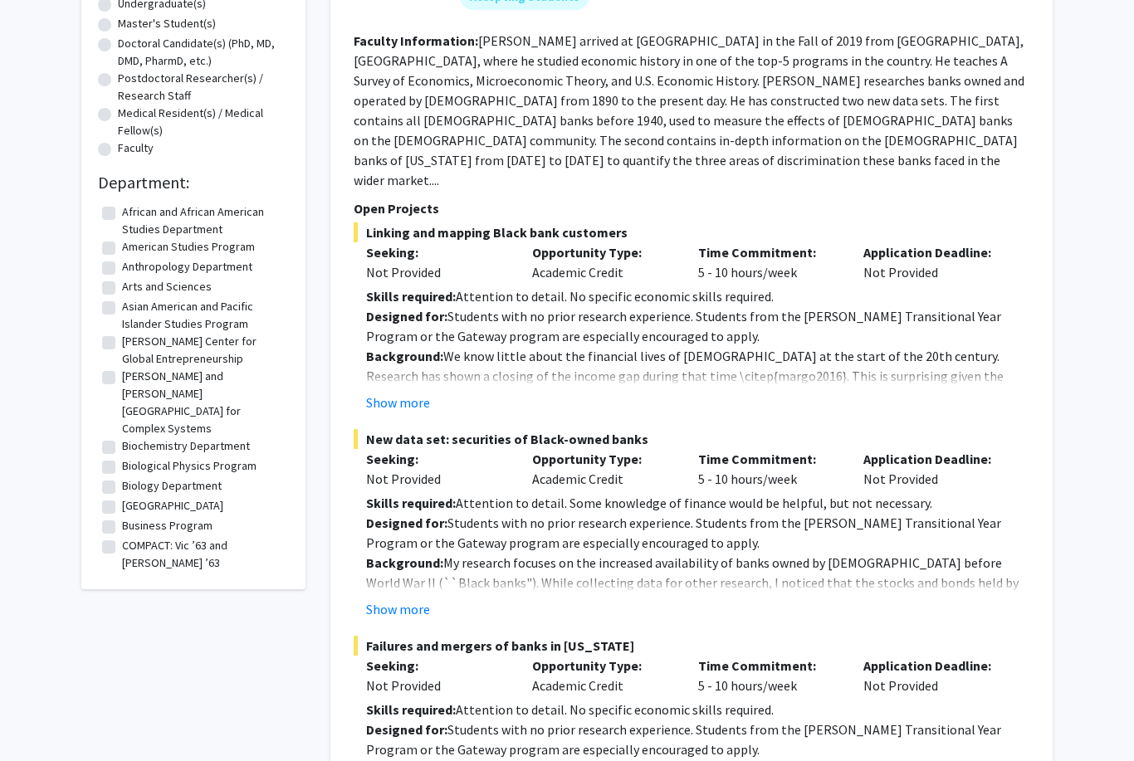
scroll to position [341, 0]
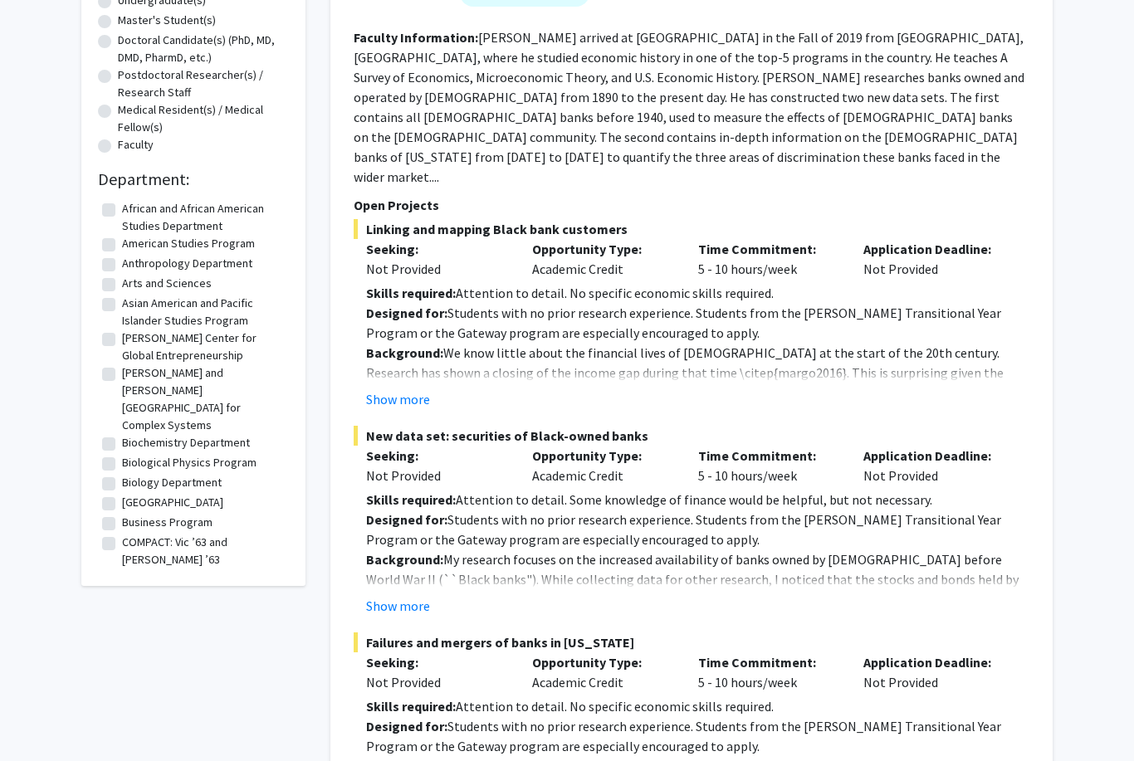
click at [122, 475] on label "Biology Department" at bounding box center [172, 483] width 100 height 17
click at [122, 475] on input "Biology Department" at bounding box center [127, 480] width 11 height 11
checkbox input "true"
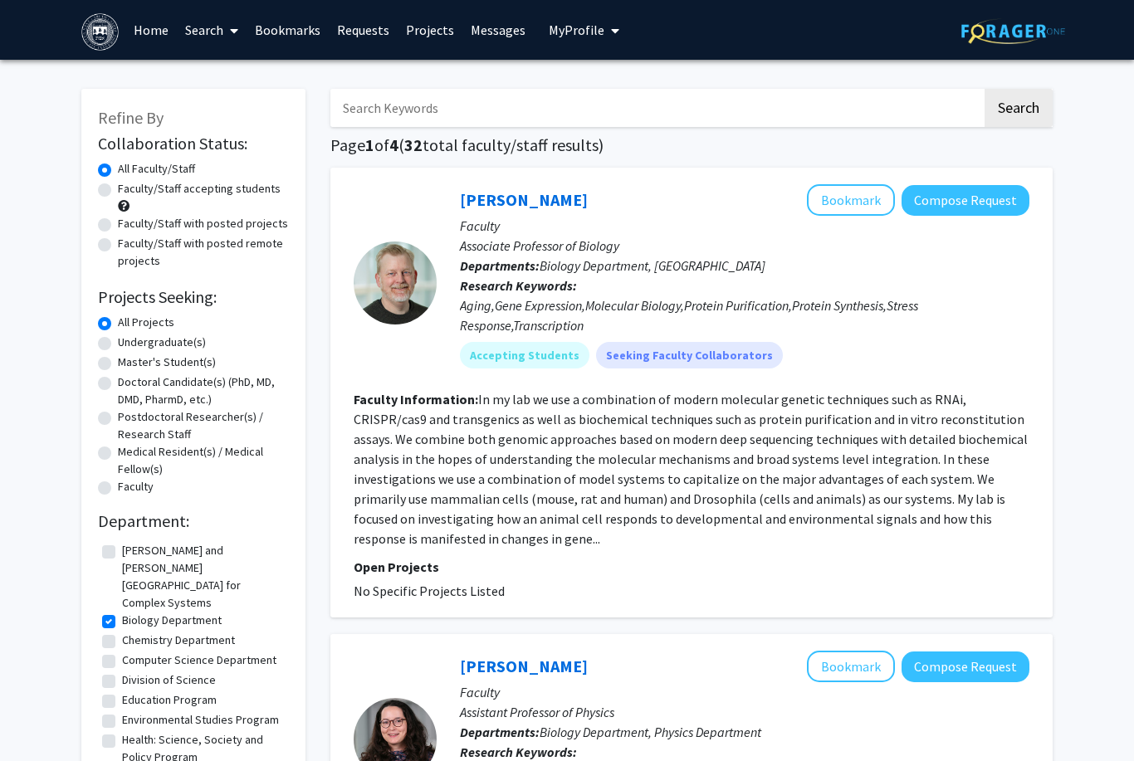
click at [101, 201] on div "Faculty/Staff accepting students" at bounding box center [193, 197] width 191 height 35
click at [118, 191] on label "Faculty/Staff accepting students" at bounding box center [199, 188] width 163 height 17
click at [118, 191] on input "Faculty/Staff accepting students" at bounding box center [123, 185] width 11 height 11
radio input "true"
